Goal: Task Accomplishment & Management: Manage account settings

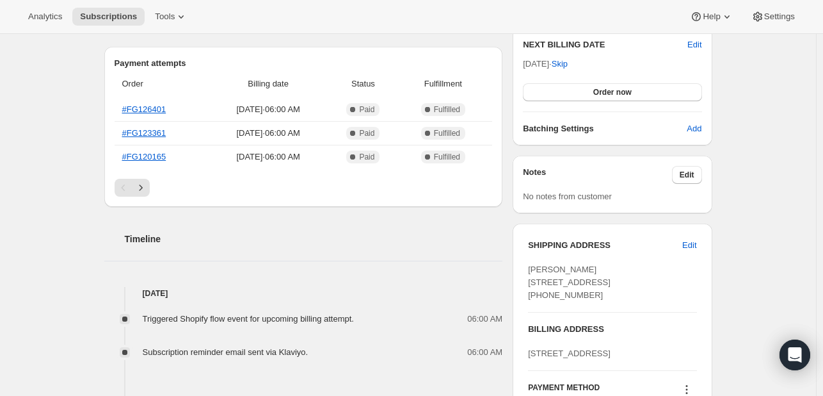
scroll to position [408, 0]
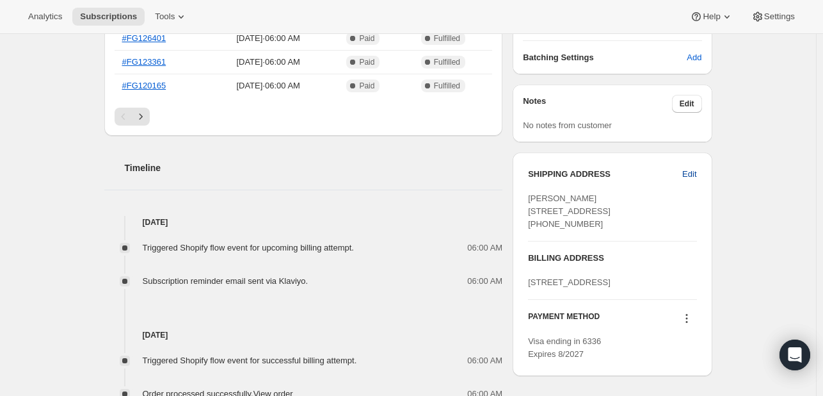
click at [689, 173] on span "Edit" at bounding box center [689, 174] width 14 height 13
select select "[GEOGRAPHIC_DATA]"
select select "NY"
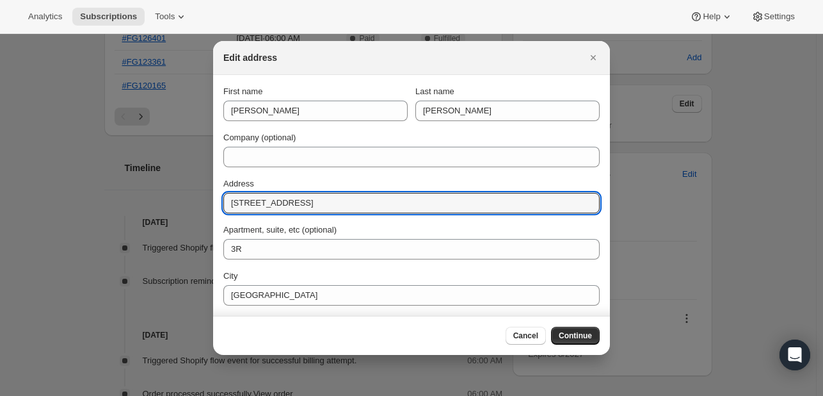
drag, startPoint x: 300, startPoint y: 203, endPoint x: 136, endPoint y: 186, distance: 164.8
click at [297, 211] on input "[STREET_ADDRESS]" at bounding box center [411, 203] width 376 height 20
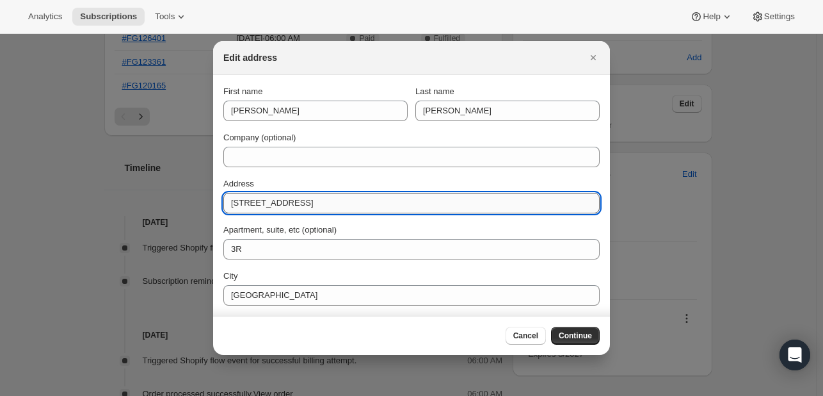
paste input ", [STREET_ADDRESS]"
click at [237, 204] on input ", [STREET_ADDRESS]" at bounding box center [411, 203] width 376 height 20
type input "[STREET_ADDRESS]"
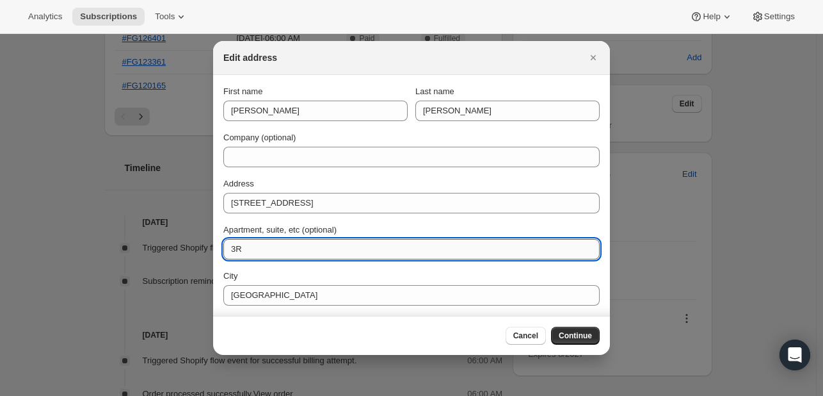
click at [249, 254] on input "3R" at bounding box center [411, 249] width 376 height 20
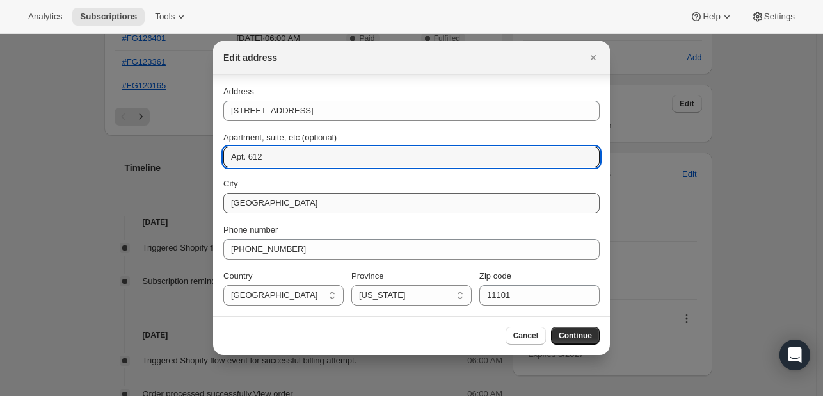
type input "Apt. 612"
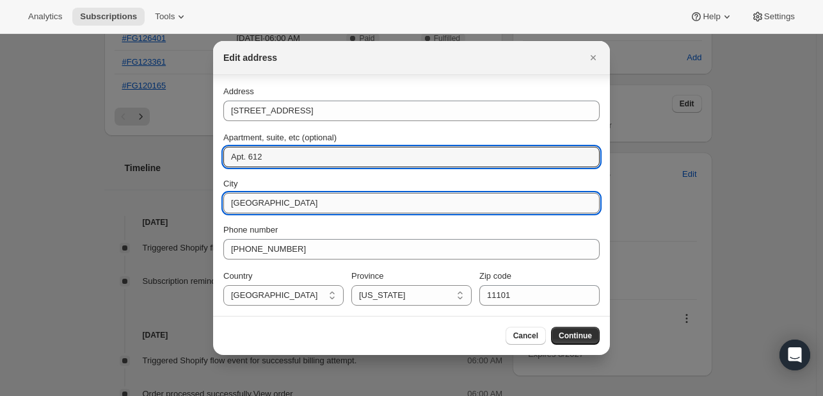
click at [271, 206] on input "[GEOGRAPHIC_DATA]" at bounding box center [411, 203] width 376 height 20
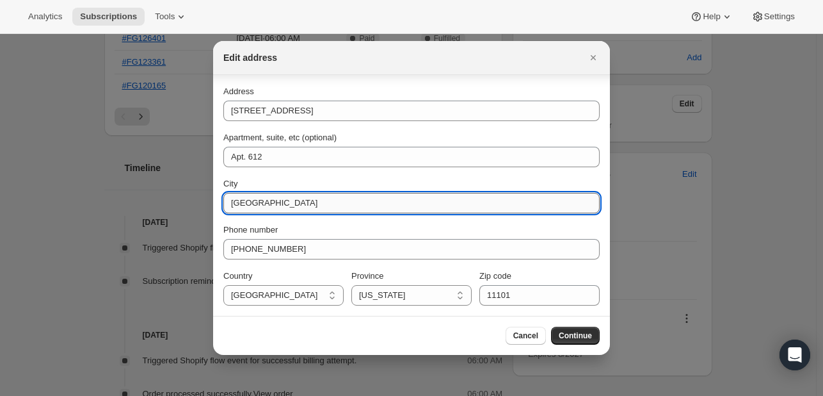
click at [271, 206] on input "[GEOGRAPHIC_DATA]" at bounding box center [411, 203] width 376 height 20
type input "F"
type input "[GEOGRAPHIC_DATA]"
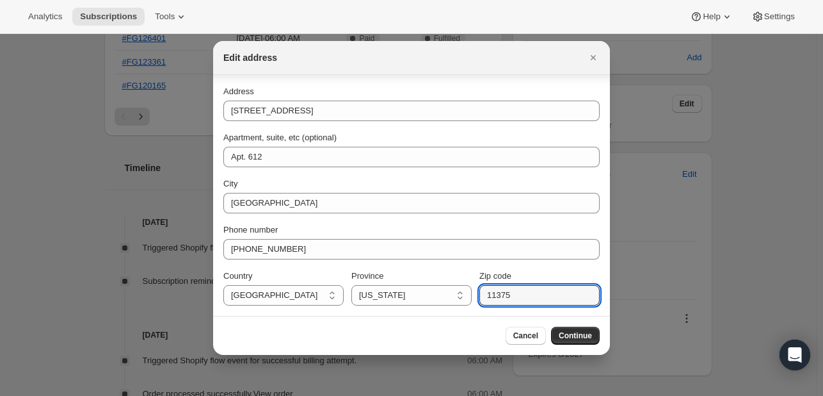
type input "11375"
click at [287, 340] on div "Cancel Continue" at bounding box center [411, 336] width 376 height 18
click at [577, 332] on span "Continue" at bounding box center [575, 335] width 33 height 10
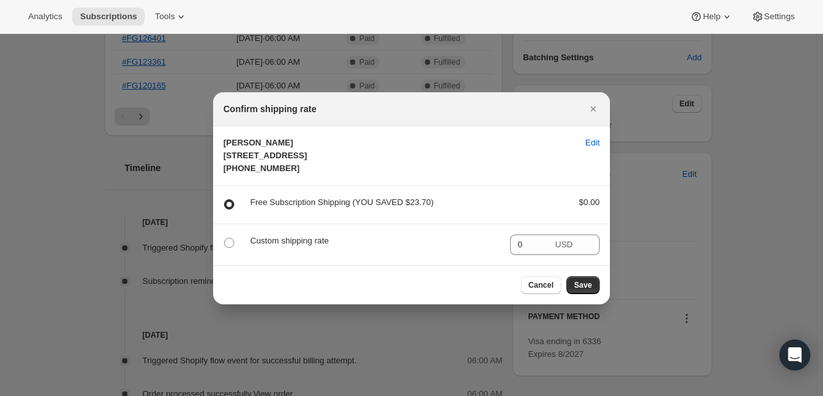
scroll to position [0, 0]
click at [595, 294] on button "Save" at bounding box center [583, 285] width 33 height 18
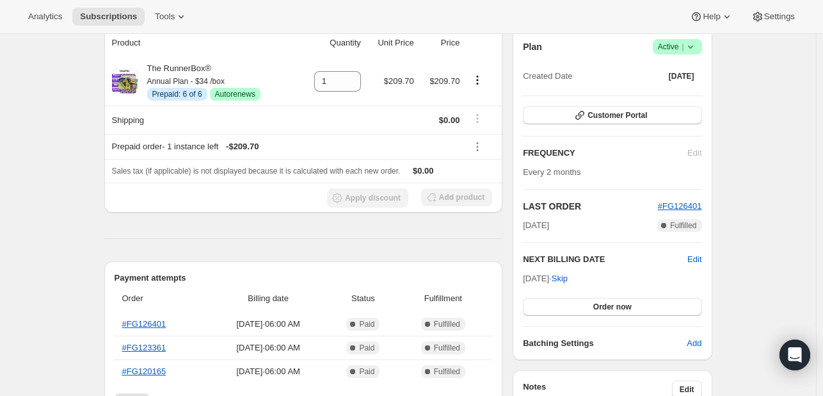
scroll to position [408, 0]
